Goal: Task Accomplishment & Management: Use online tool/utility

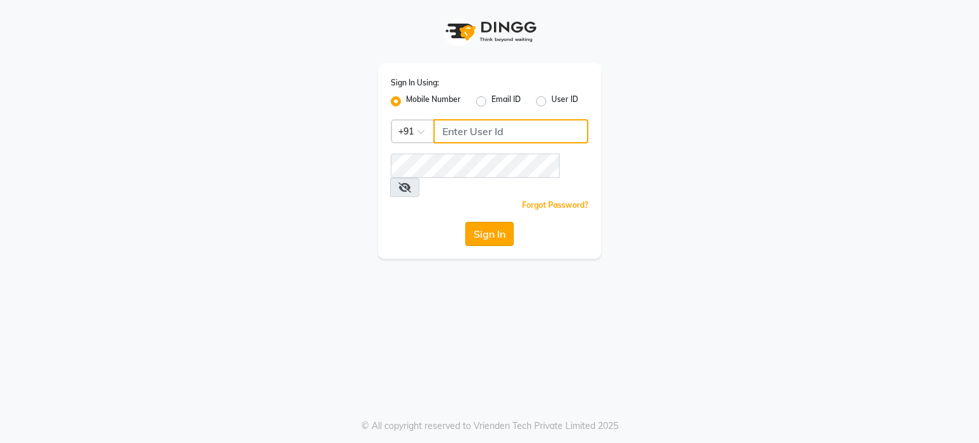
type input "9920061952"
click at [491, 222] on button "Sign In" at bounding box center [489, 234] width 48 height 24
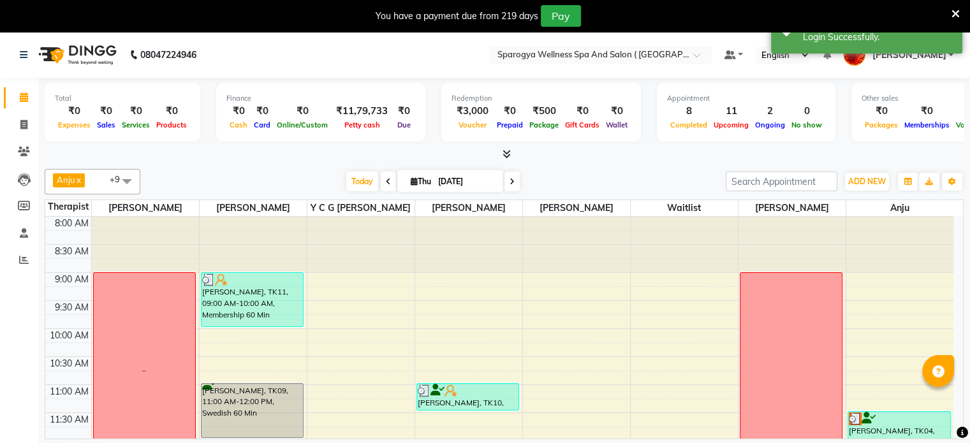
click at [15, 57] on div "08047224946" at bounding box center [108, 55] width 196 height 36
click at [18, 57] on div "08047224946" at bounding box center [108, 55] width 196 height 36
click at [23, 55] on icon at bounding box center [24, 54] width 8 height 9
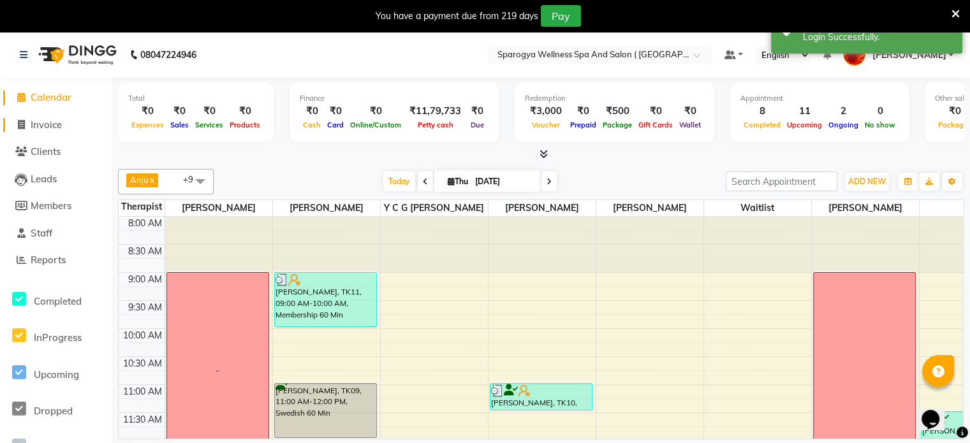
click at [43, 129] on span "Invoice" at bounding box center [46, 125] width 31 height 12
select select "service"
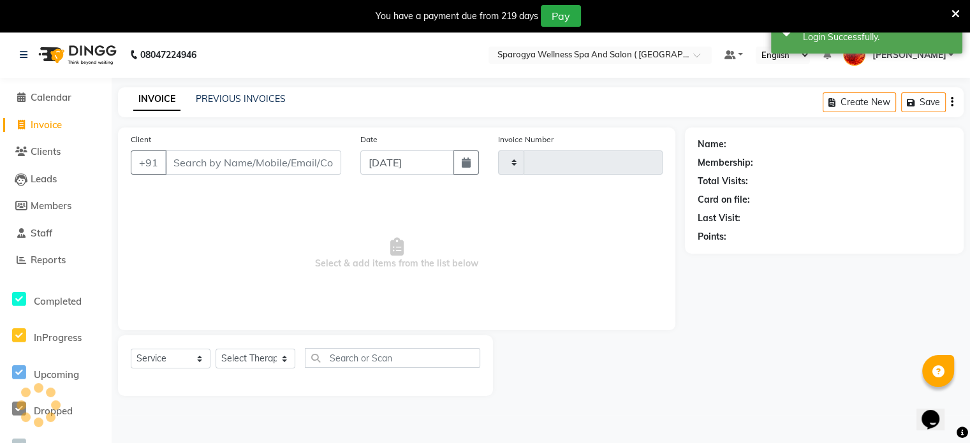
type input "2647"
select select "4292"
click at [231, 101] on link "PREVIOUS INVOICES" at bounding box center [241, 98] width 90 height 11
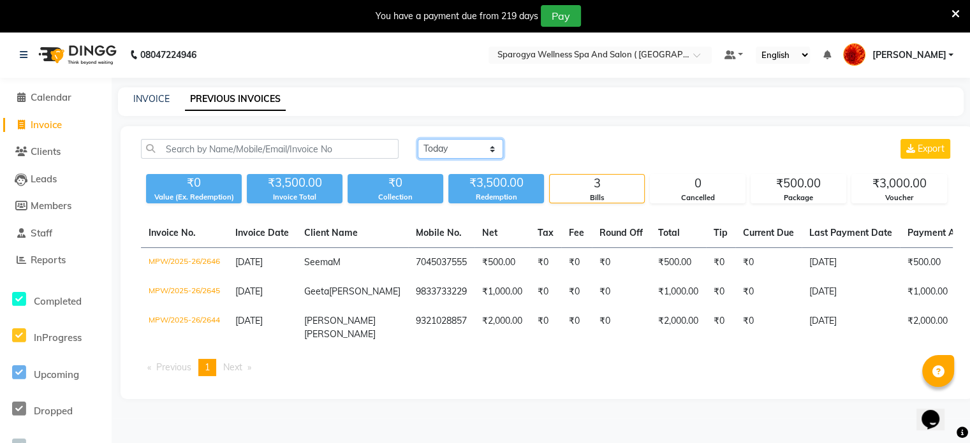
click at [456, 147] on select "[DATE] [DATE] Custom Range" at bounding box center [460, 149] width 85 height 20
select select "[DATE]"
click at [418, 139] on select "[DATE] [DATE] Custom Range" at bounding box center [460, 149] width 85 height 20
